Goal: Find contact information: Find contact information

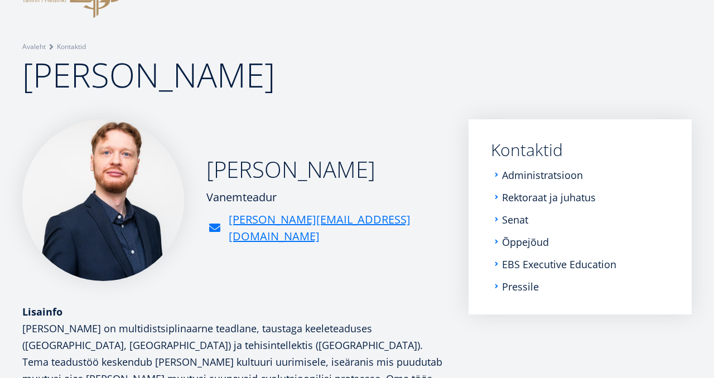
scroll to position [56, 0]
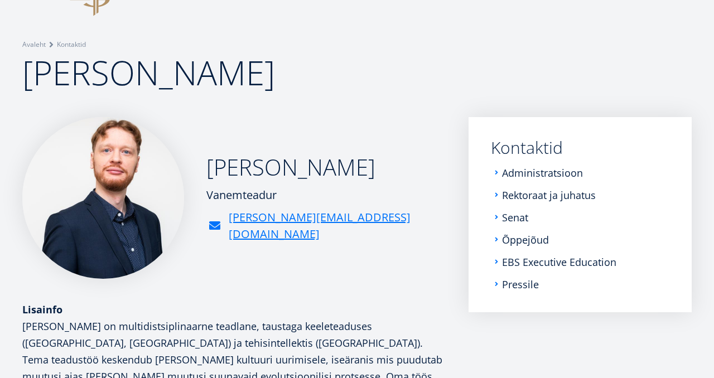
drag, startPoint x: 277, startPoint y: 203, endPoint x: 209, endPoint y: 203, distance: 68.6
click at [208, 203] on div "Vanemteadur" at bounding box center [326, 195] width 240 height 17
click at [560, 66] on h1 "[PERSON_NAME]" at bounding box center [356, 72] width 669 height 45
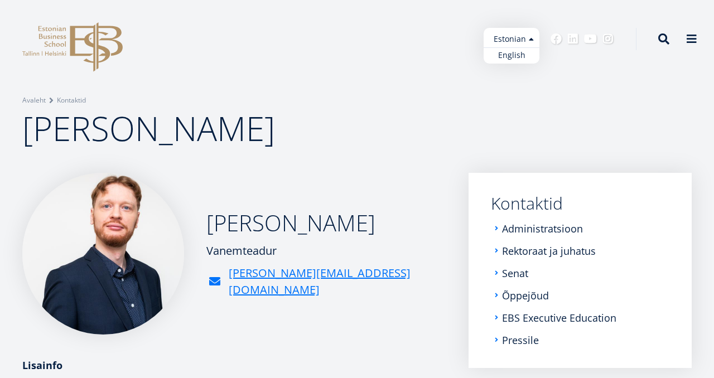
click at [531, 42] on ul "Estonian English" at bounding box center [512, 46] width 56 height 36
click at [524, 54] on link "English" at bounding box center [512, 55] width 56 height 16
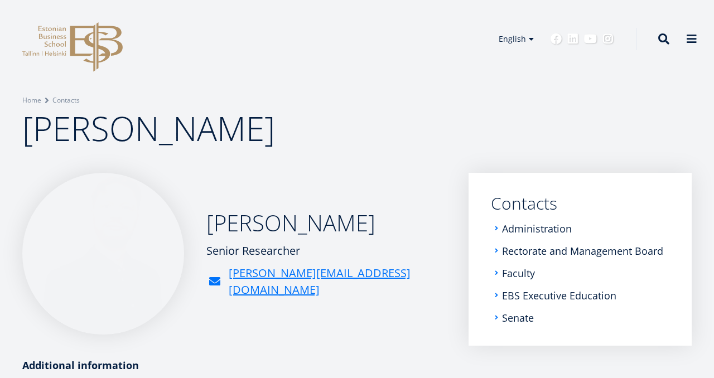
click at [389, 145] on h1 "[PERSON_NAME]" at bounding box center [356, 128] width 669 height 45
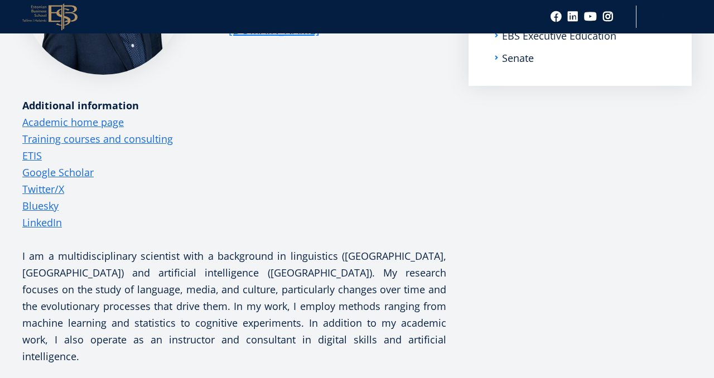
scroll to position [262, 0]
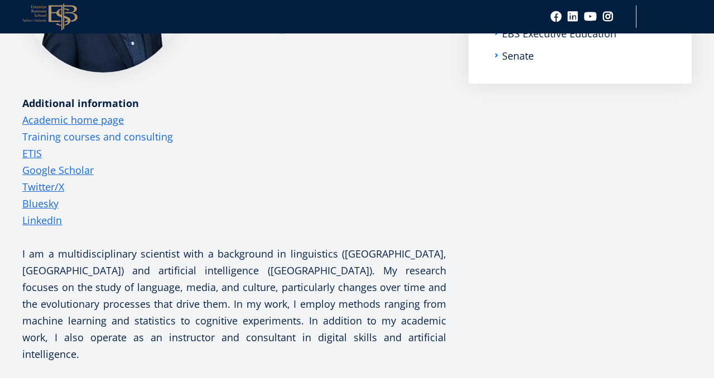
click at [85, 135] on link "Training courses and consulting" at bounding box center [97, 136] width 151 height 17
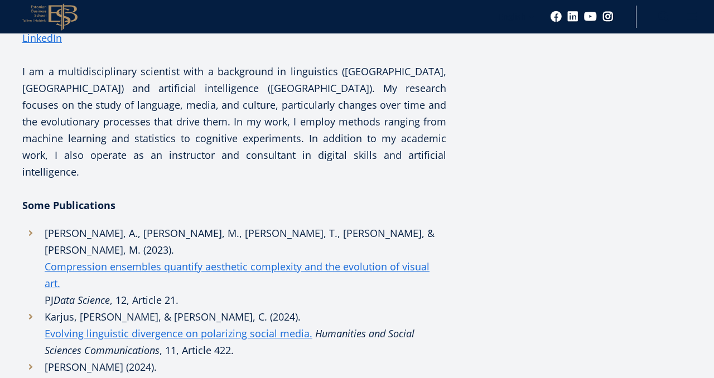
scroll to position [492, 0]
